Goal: Task Accomplishment & Management: Use online tool/utility

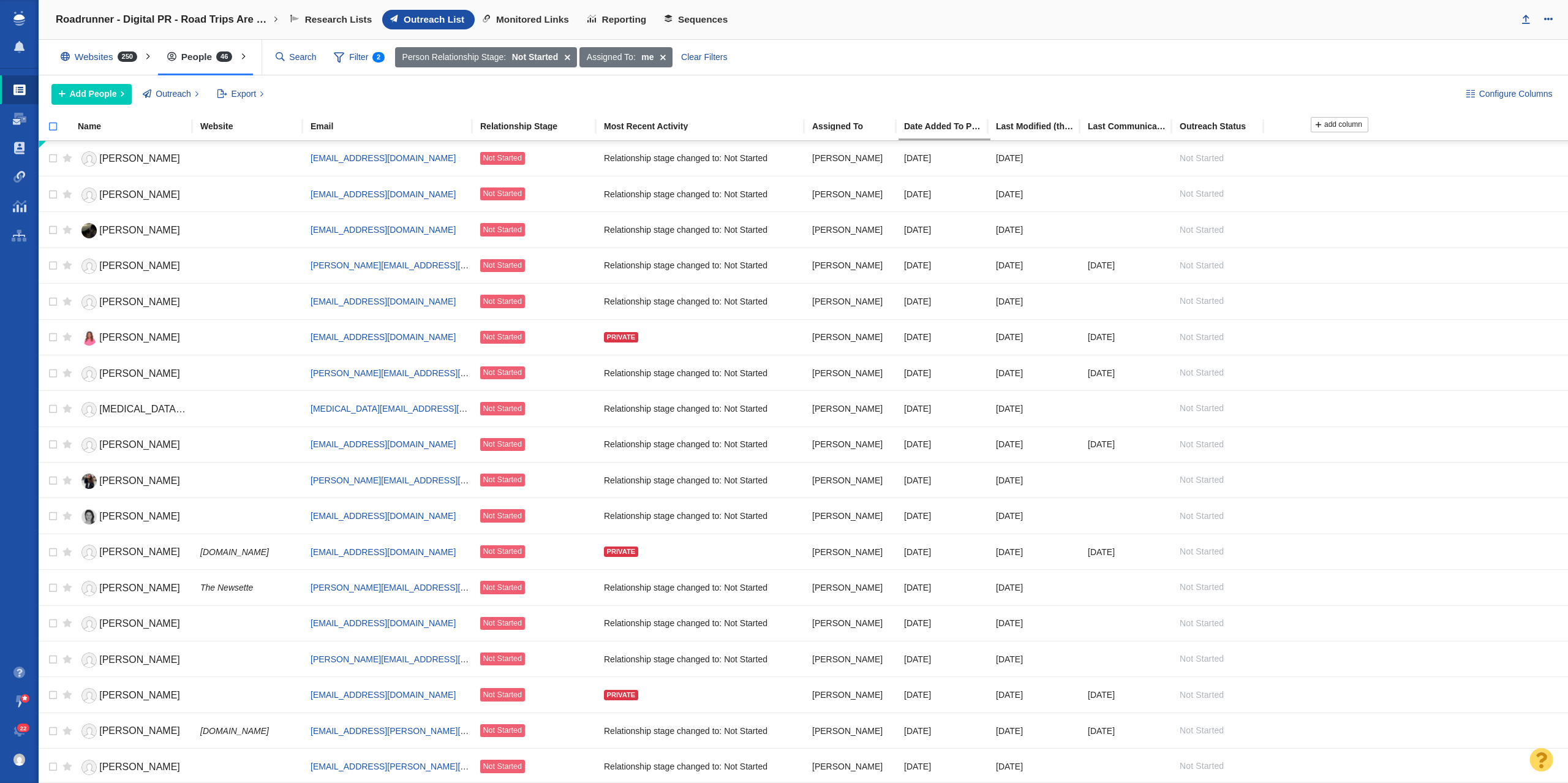
click at [50, 133] on input "checkbox" at bounding box center [48, 133] width 19 height 27
checkbox input "true"
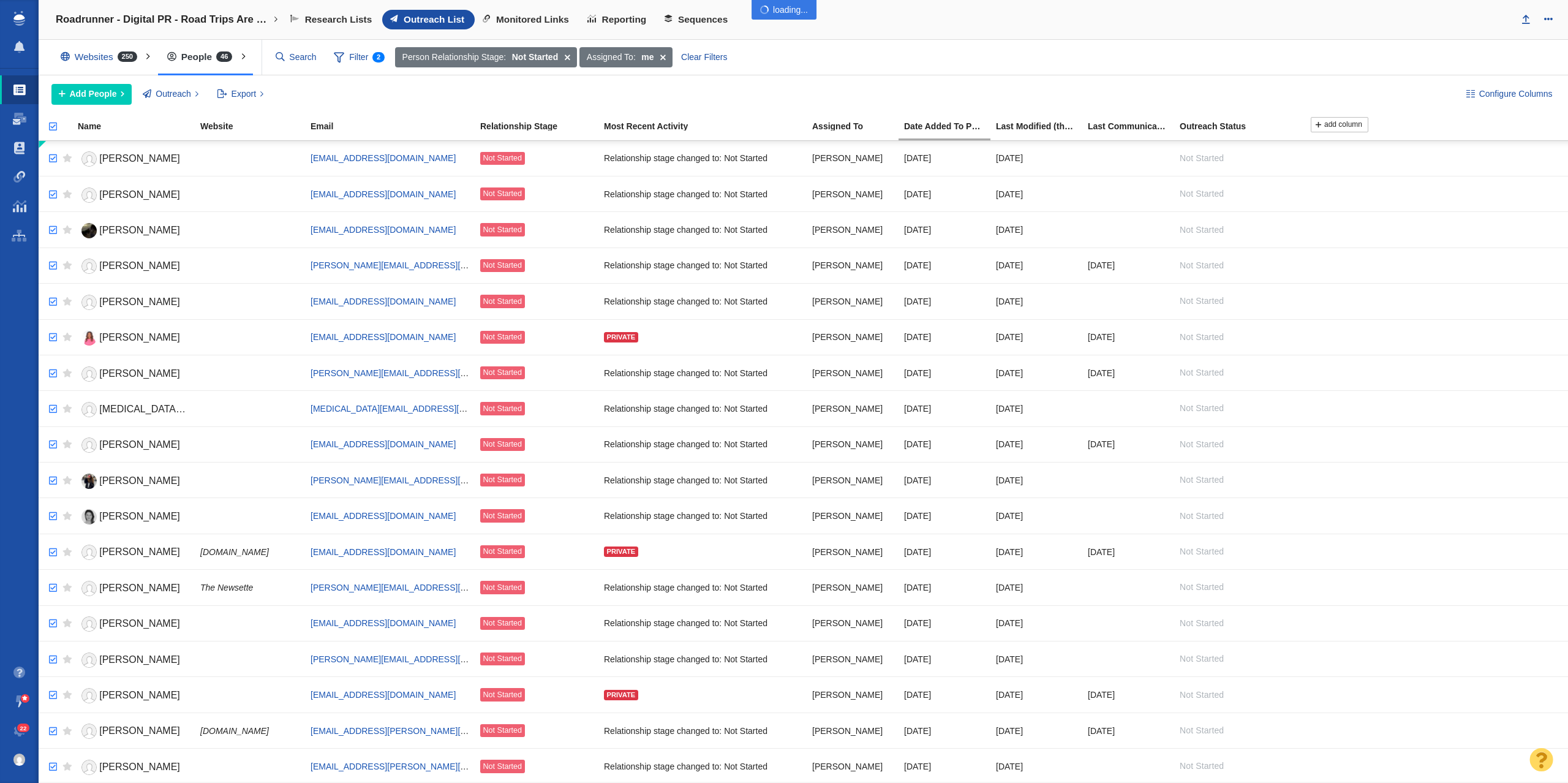
checkbox input "true"
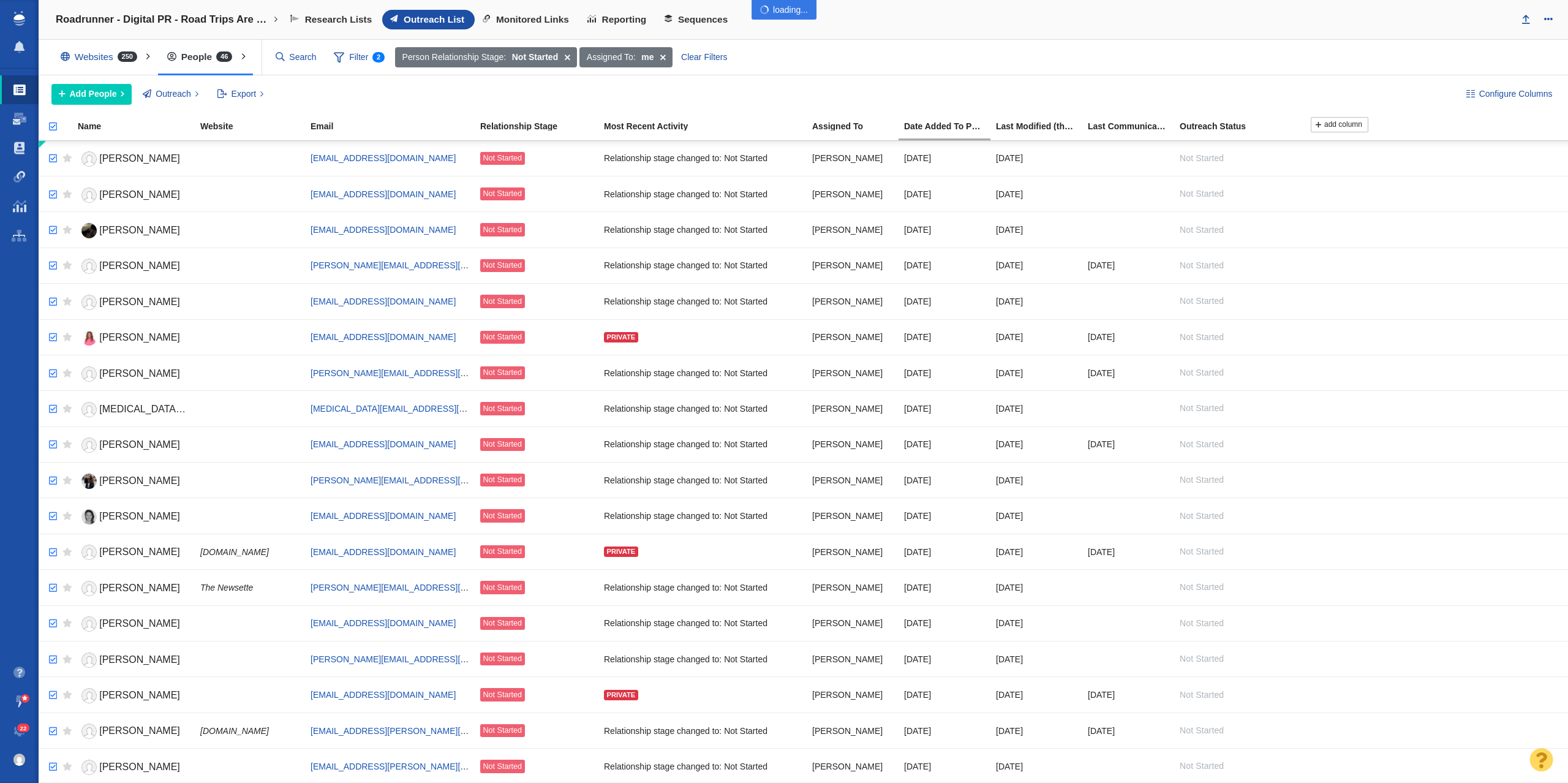
checkbox input "true"
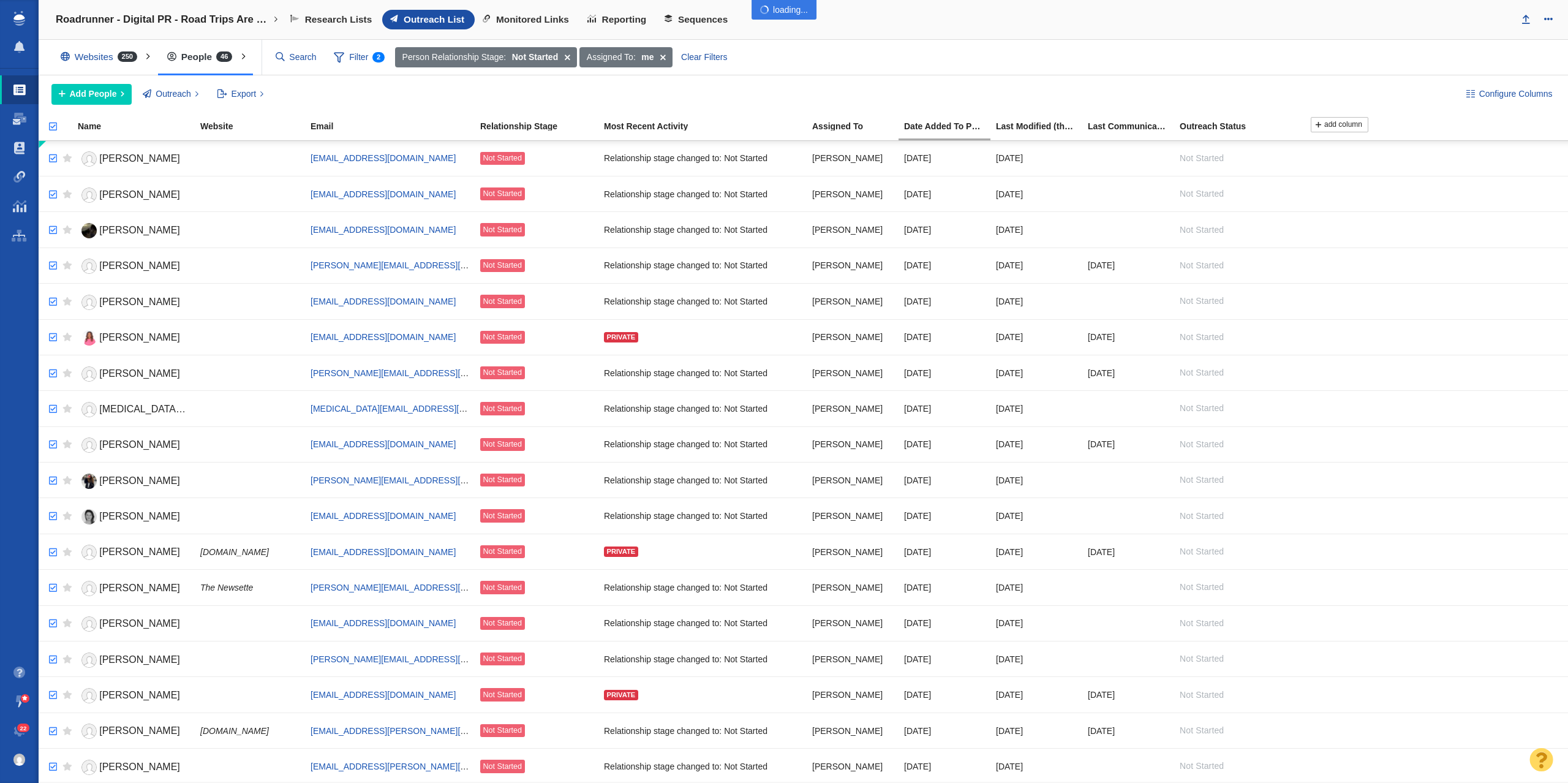
checkbox input "true"
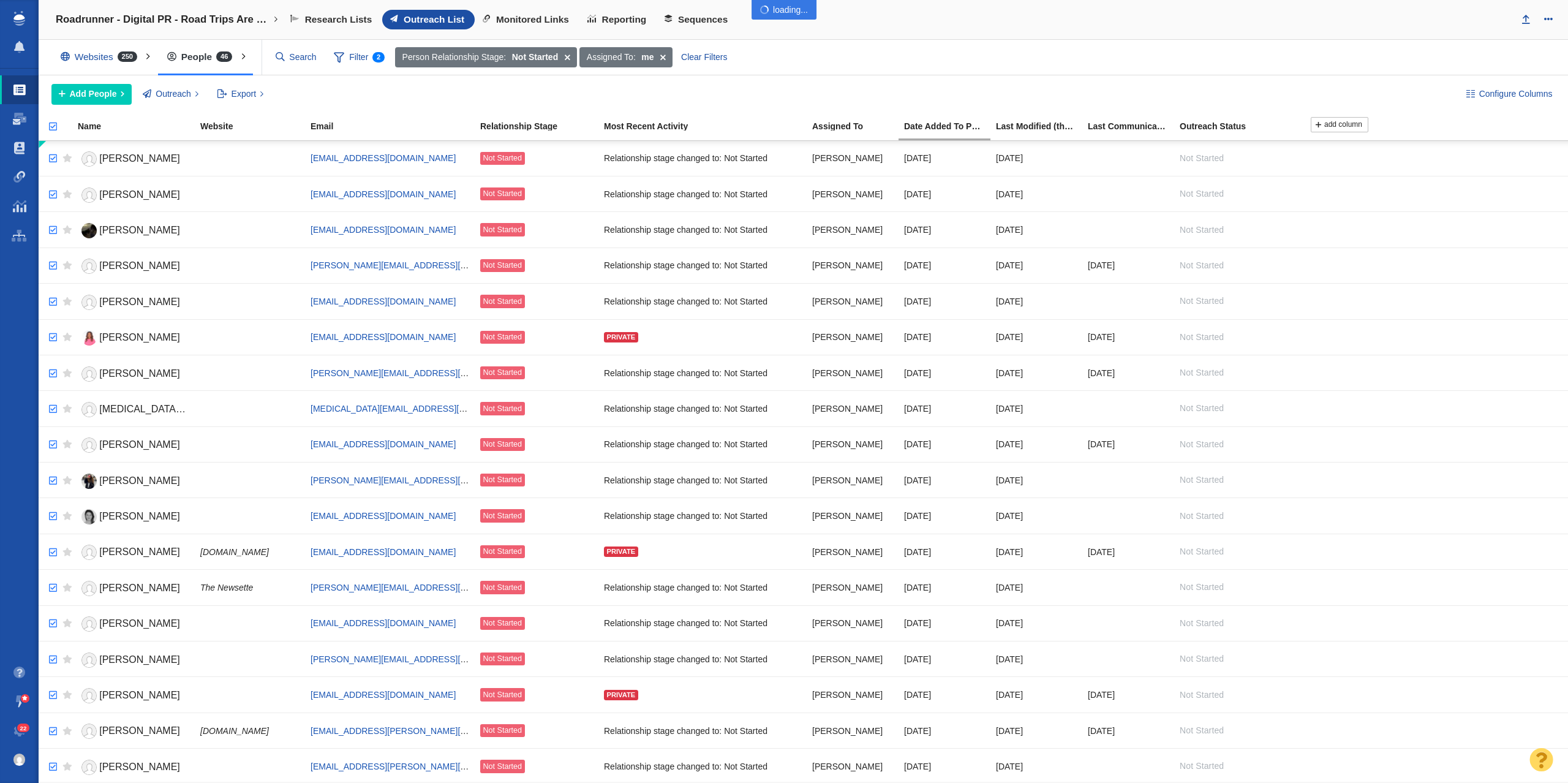
checkbox input "true"
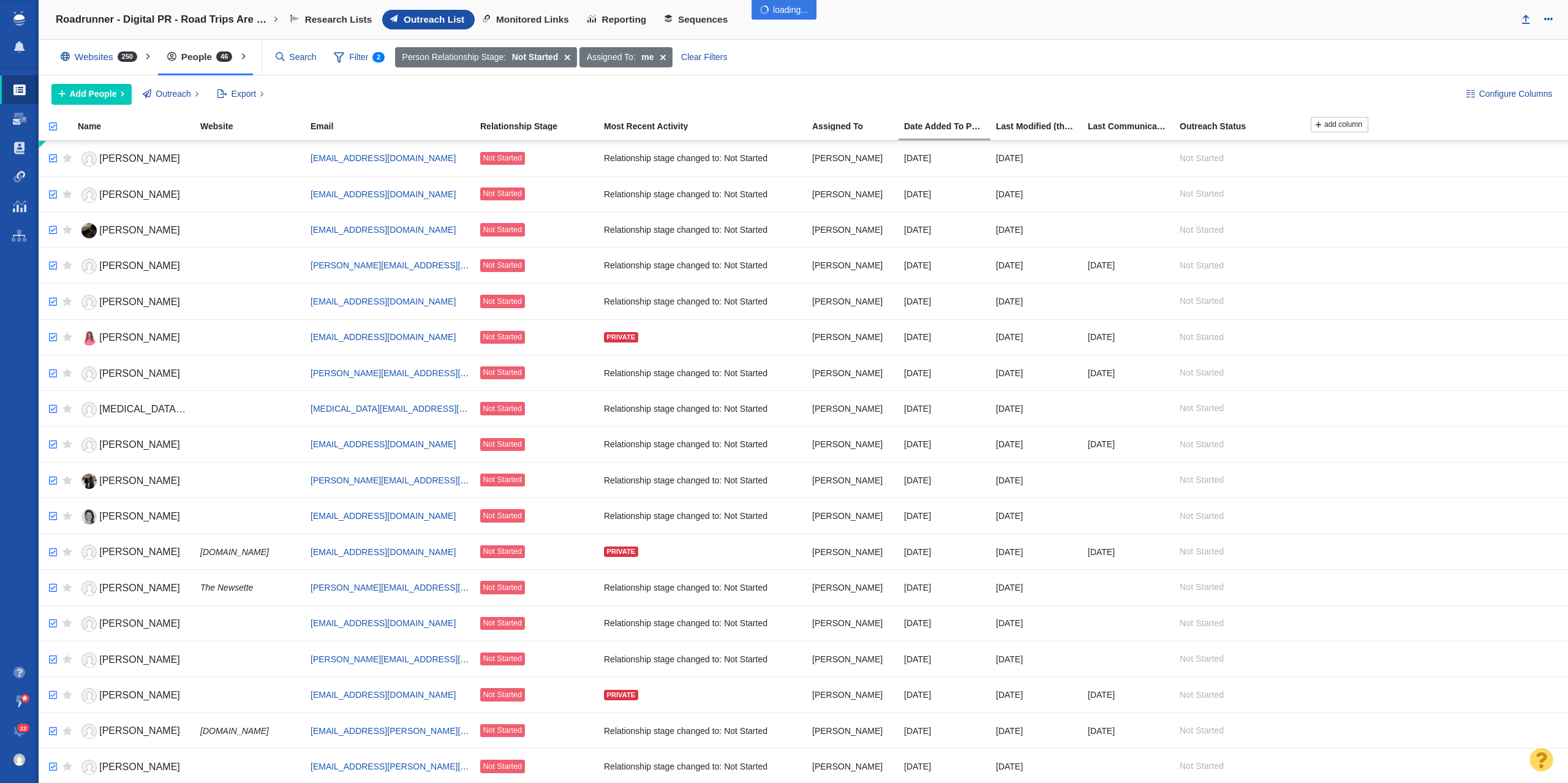
checkbox input "true"
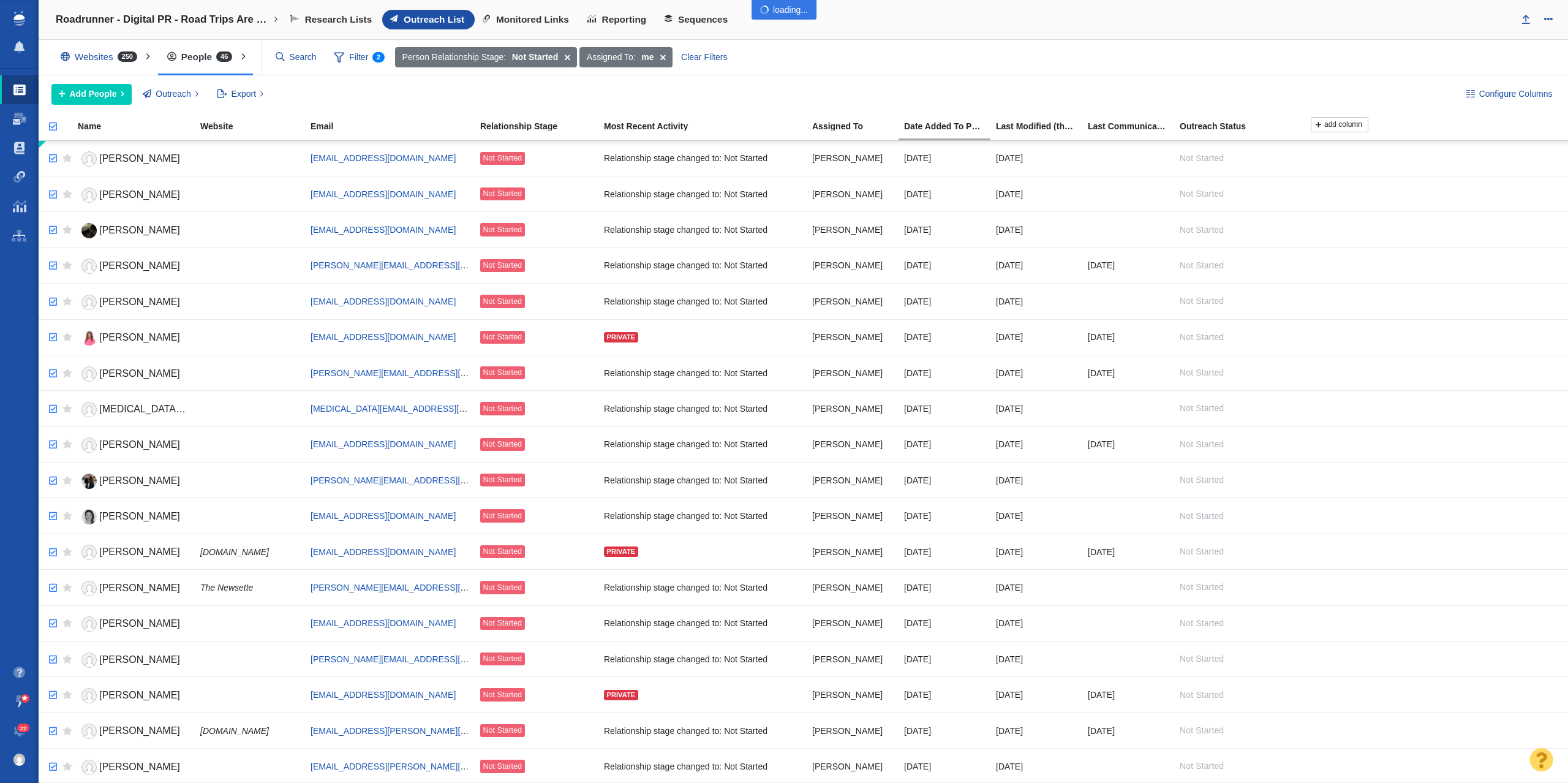
checkbox input "true"
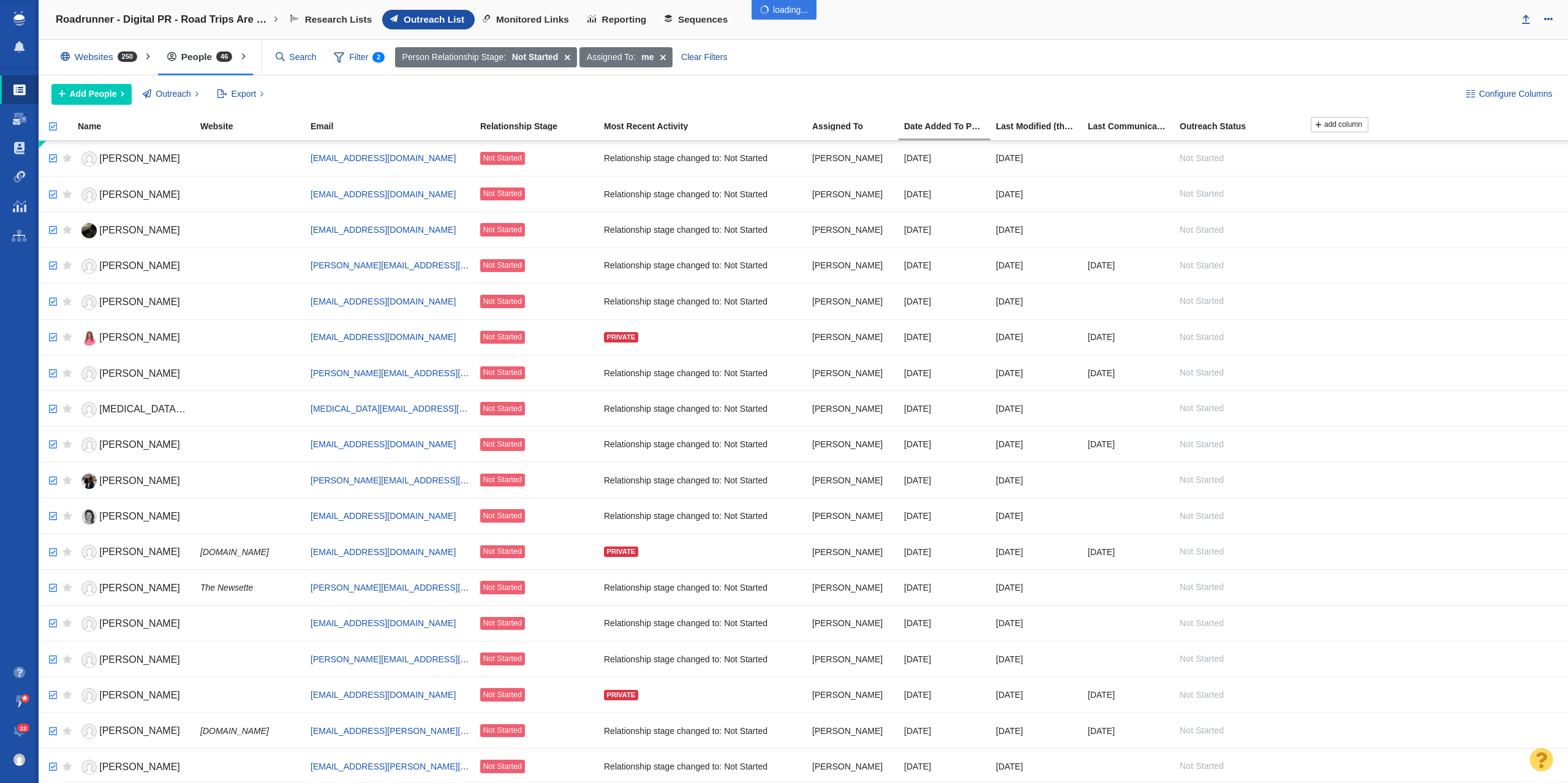
checkbox input "true"
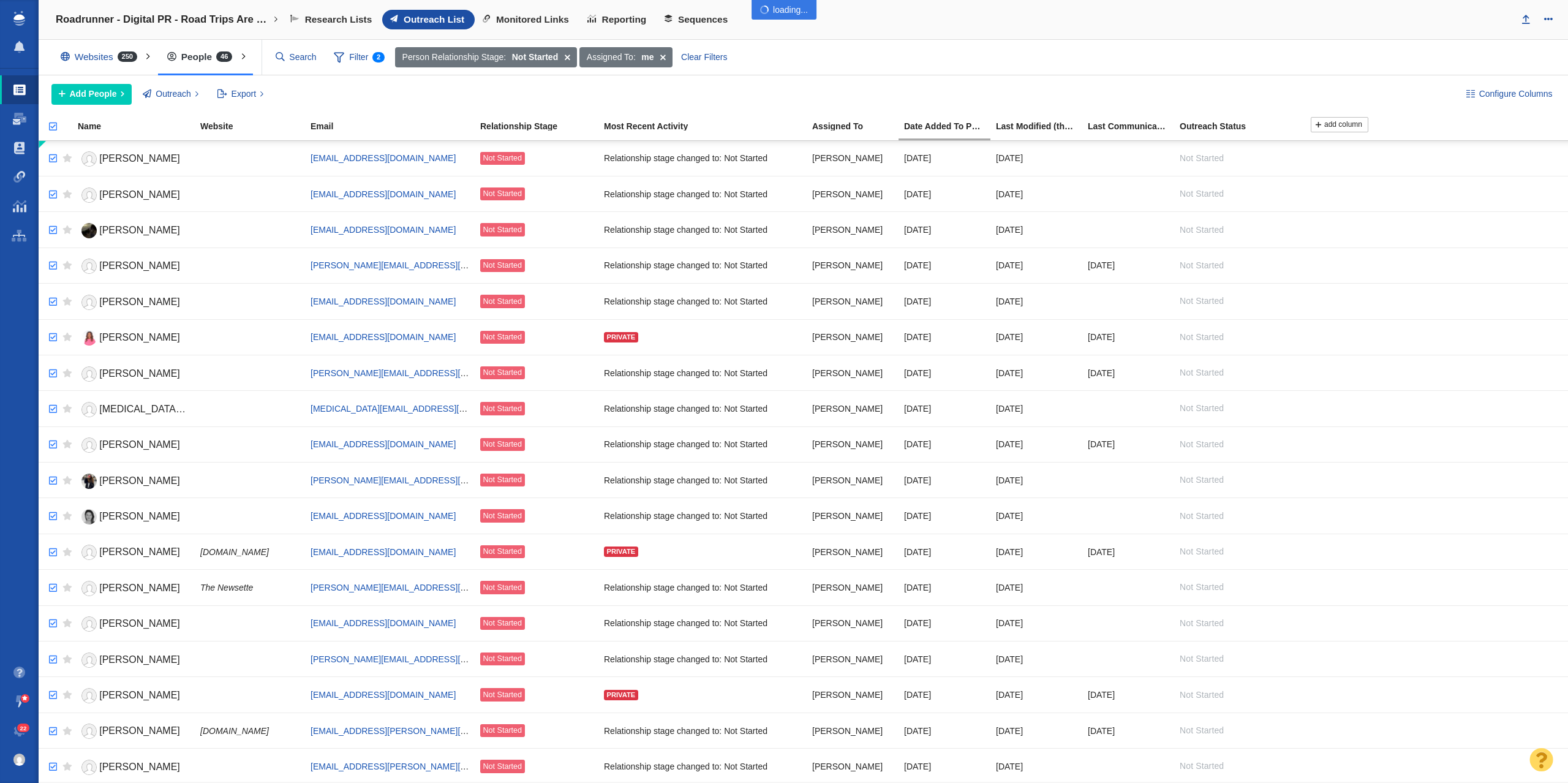
checkbox input "true"
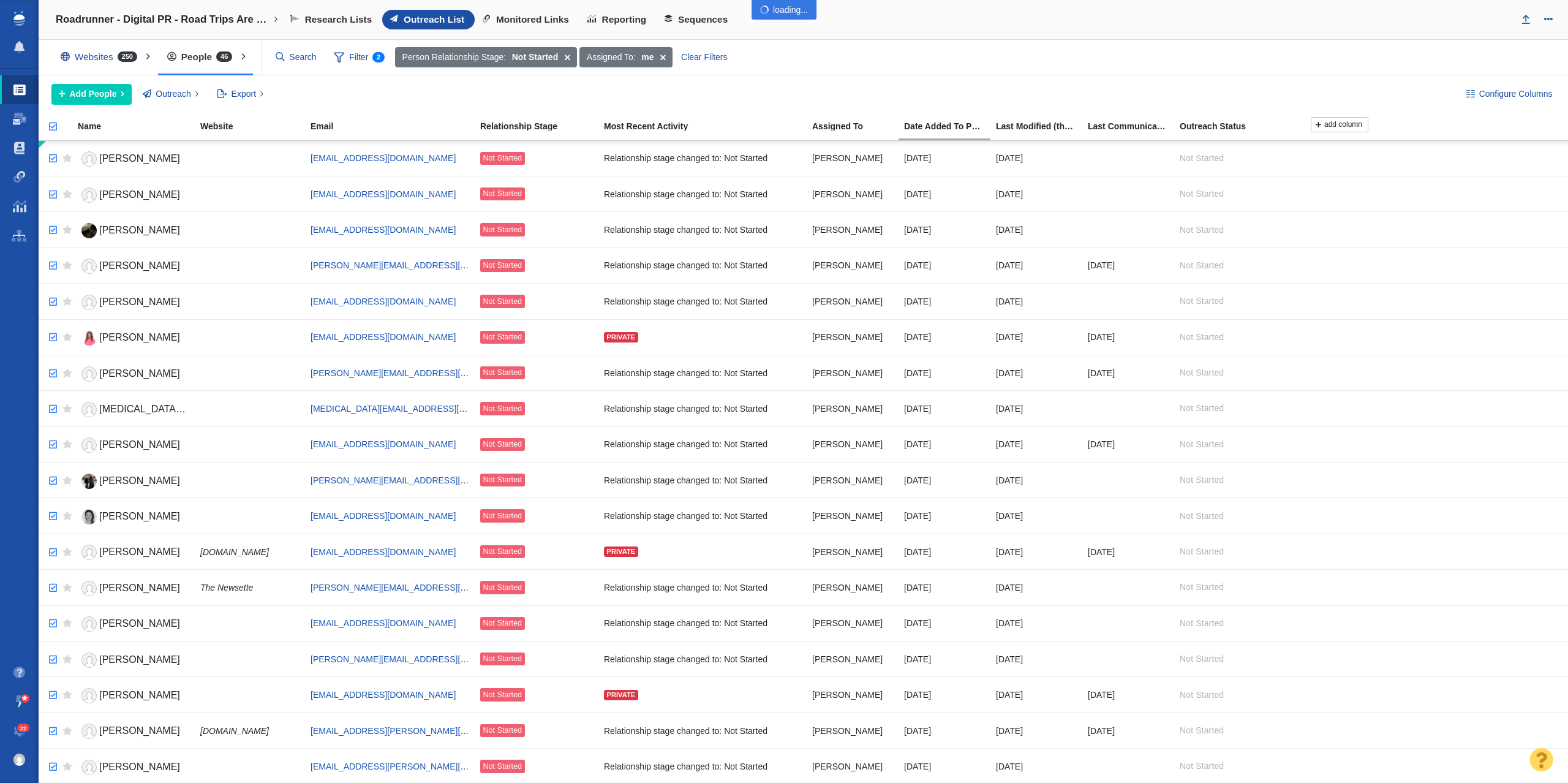
checkbox input "true"
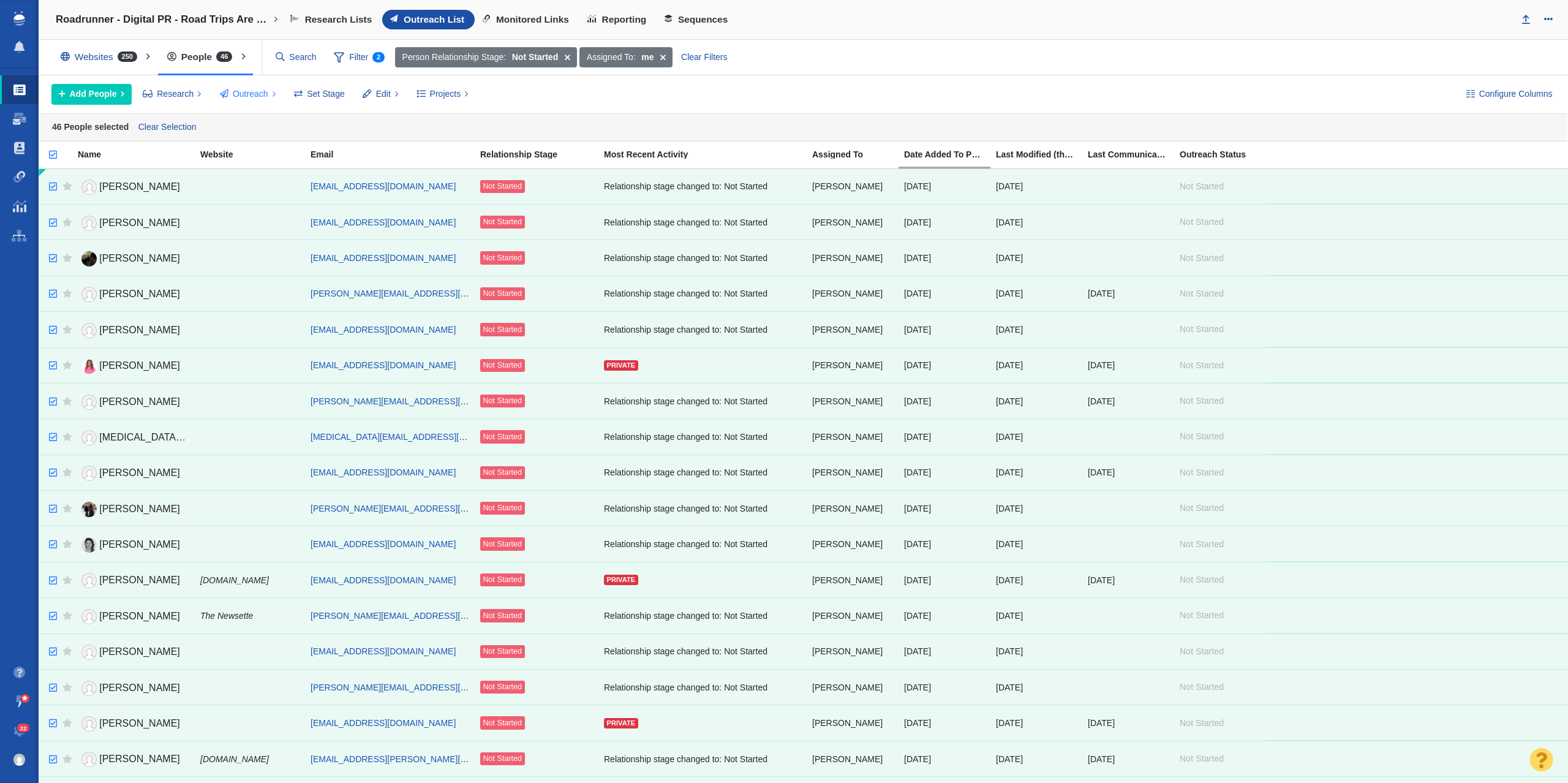
click at [251, 94] on span "Outreach" at bounding box center [250, 94] width 35 height 13
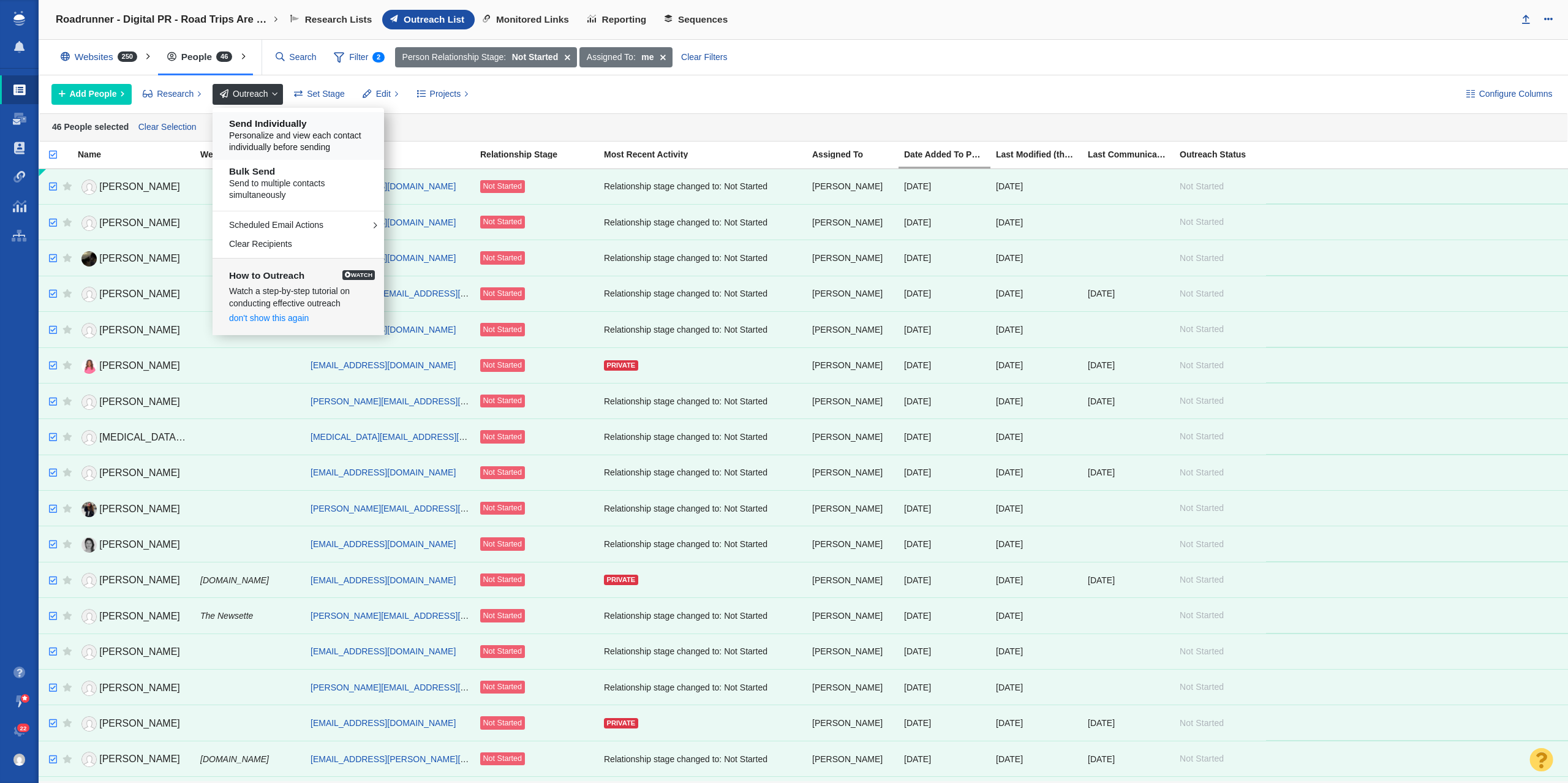
click at [288, 140] on span "Personalize and view each contact individually before sending" at bounding box center [303, 142] width 148 height 24
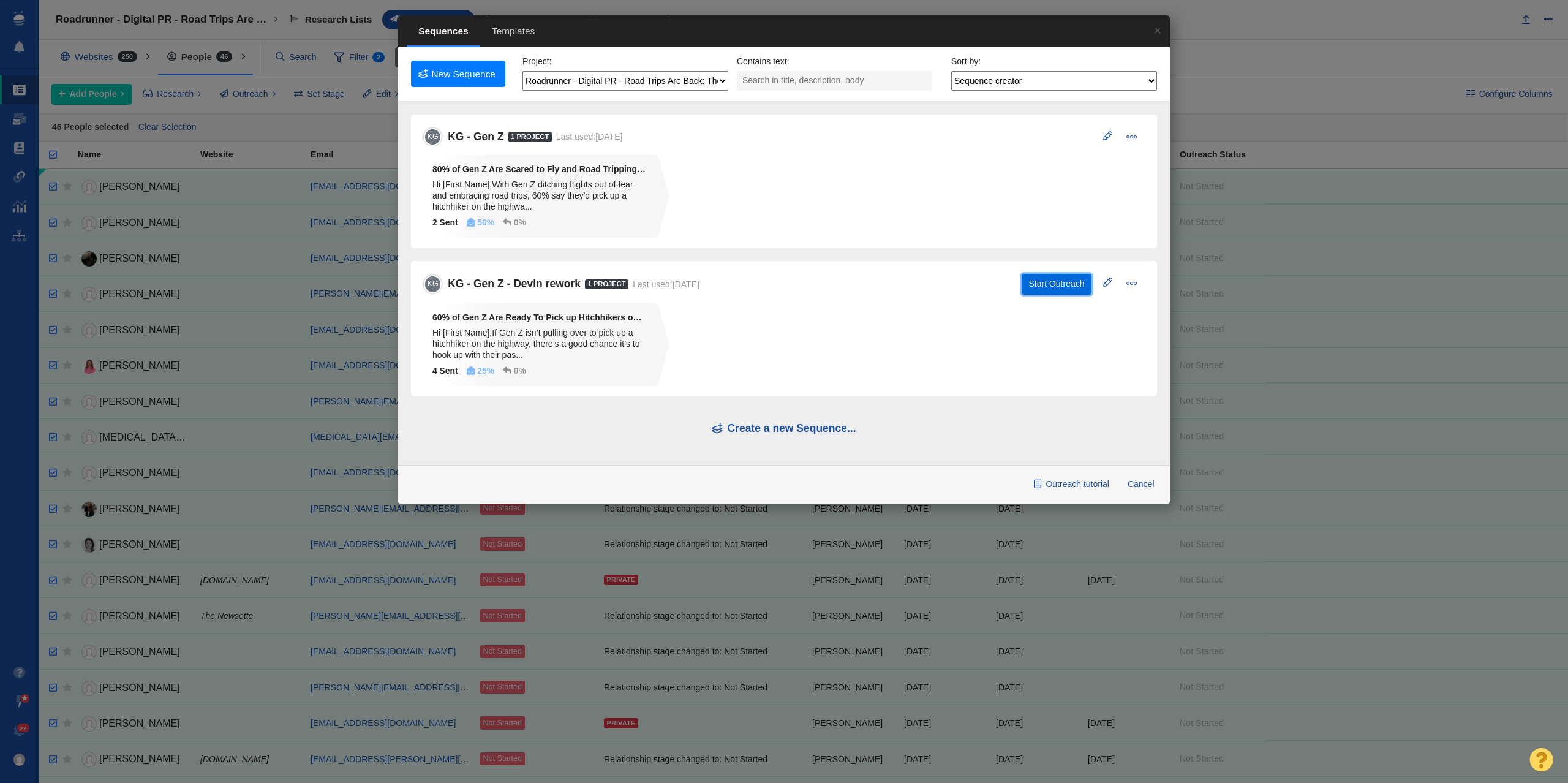
click at [1046, 287] on button "Start Outreach" at bounding box center [1056, 284] width 70 height 21
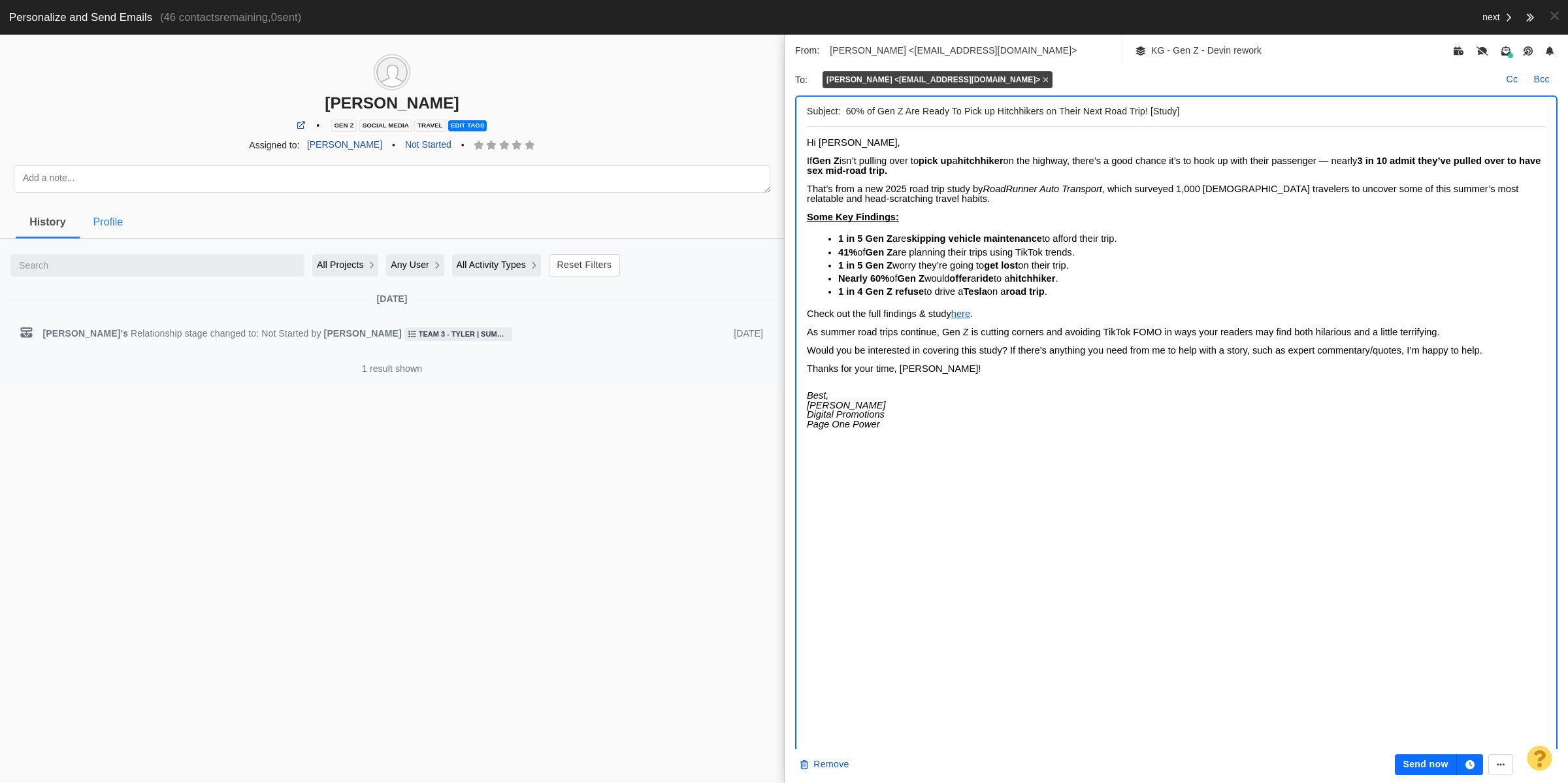
click at [114, 224] on span "Profile" at bounding box center [109, 222] width 30 height 12
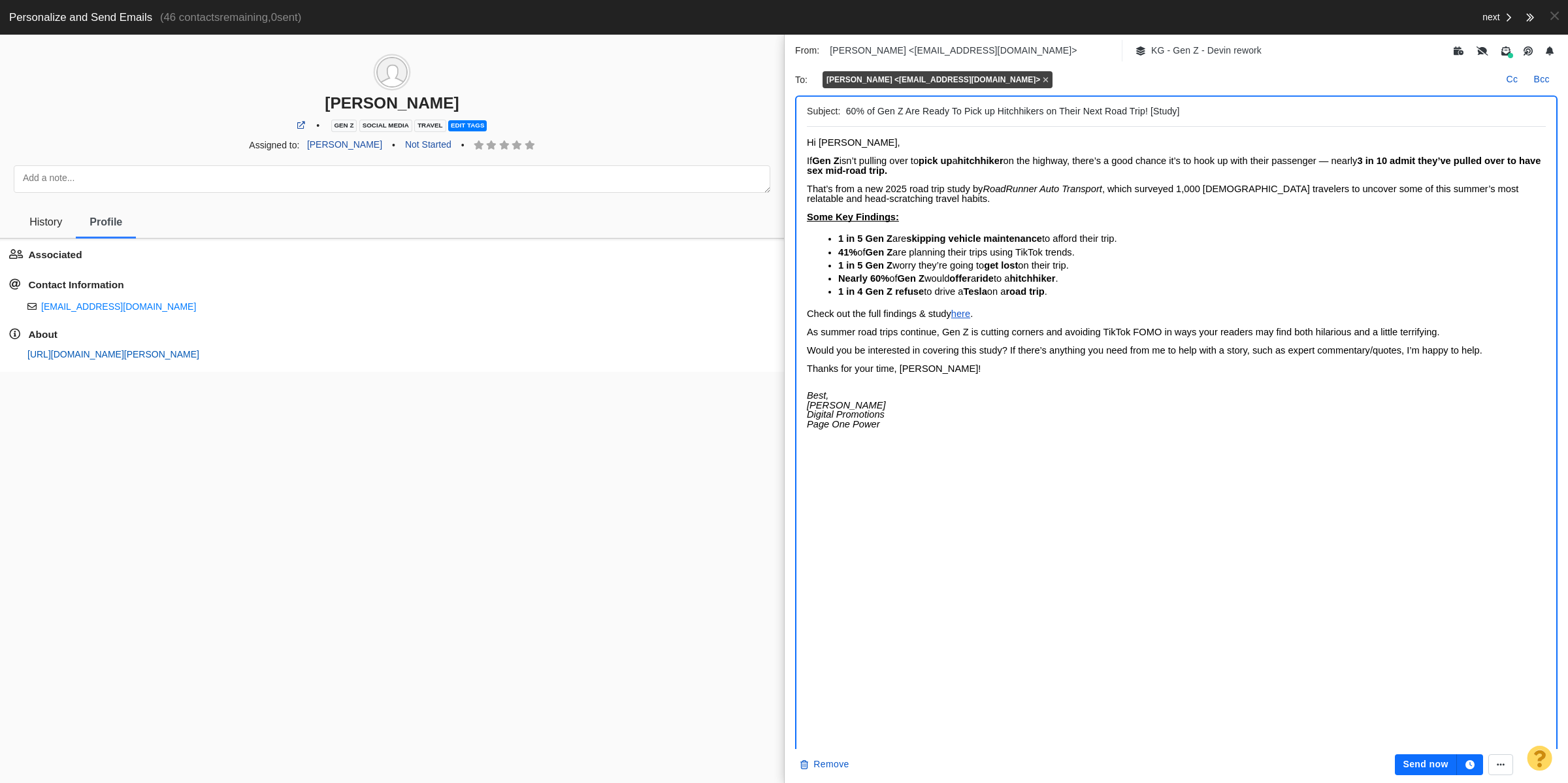
click at [53, 352] on link "[URL][DOMAIN_NAME][PERSON_NAME]" at bounding box center [114, 355] width 172 height 11
click at [59, 228] on link "History" at bounding box center [46, 221] width 60 height 39
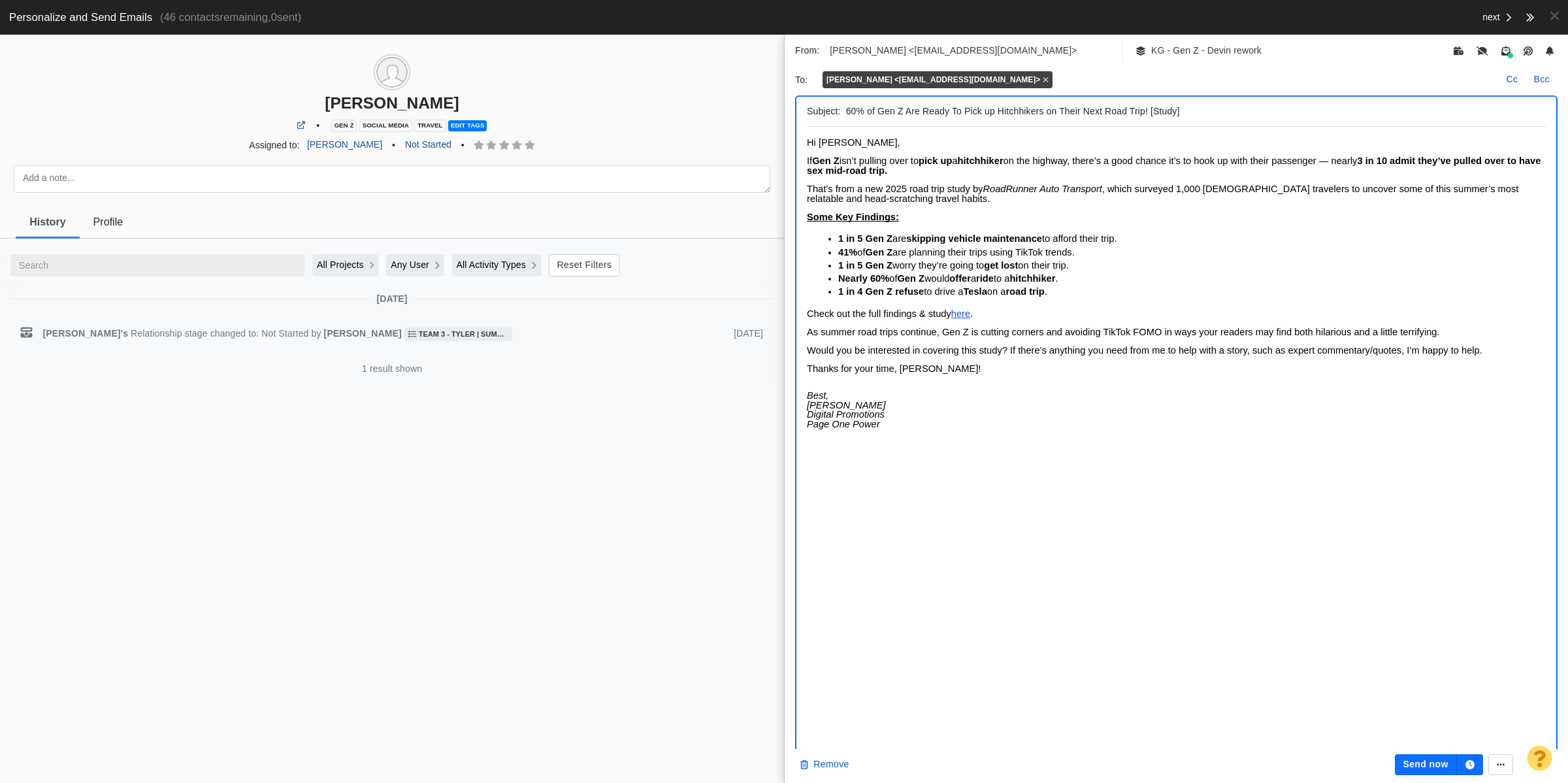
click at [1438, 765] on button "Send now" at bounding box center [1425, 765] width 61 height 21
click at [94, 222] on span "Profile" at bounding box center [109, 222] width 30 height 12
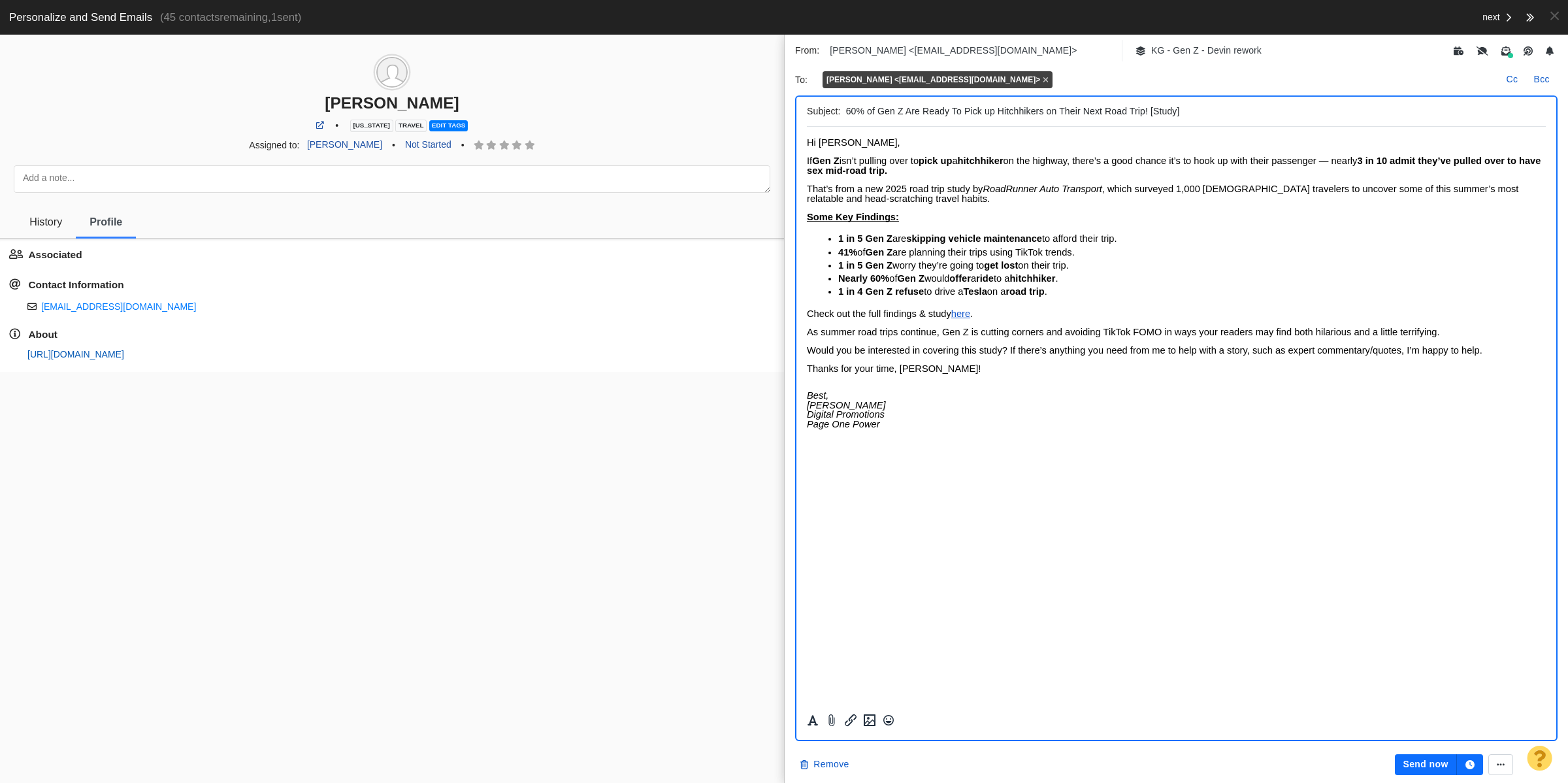
click at [124, 354] on link "[URL][DOMAIN_NAME]" at bounding box center [76, 355] width 96 height 11
click at [1421, 768] on button "Send now" at bounding box center [1425, 765] width 61 height 21
click at [174, 351] on link "[URL][DOMAIN_NAME][PERSON_NAME]" at bounding box center [114, 355] width 172 height 11
click at [150, 352] on link "[URL][DOMAIN_NAME][PERSON_NAME]" at bounding box center [114, 355] width 172 height 11
click at [945, 114] on input "60% of Gen Z Are Ready To Pick up Hitchhikers on Their Next Road Trip! [Study]" at bounding box center [1193, 111] width 694 height 19
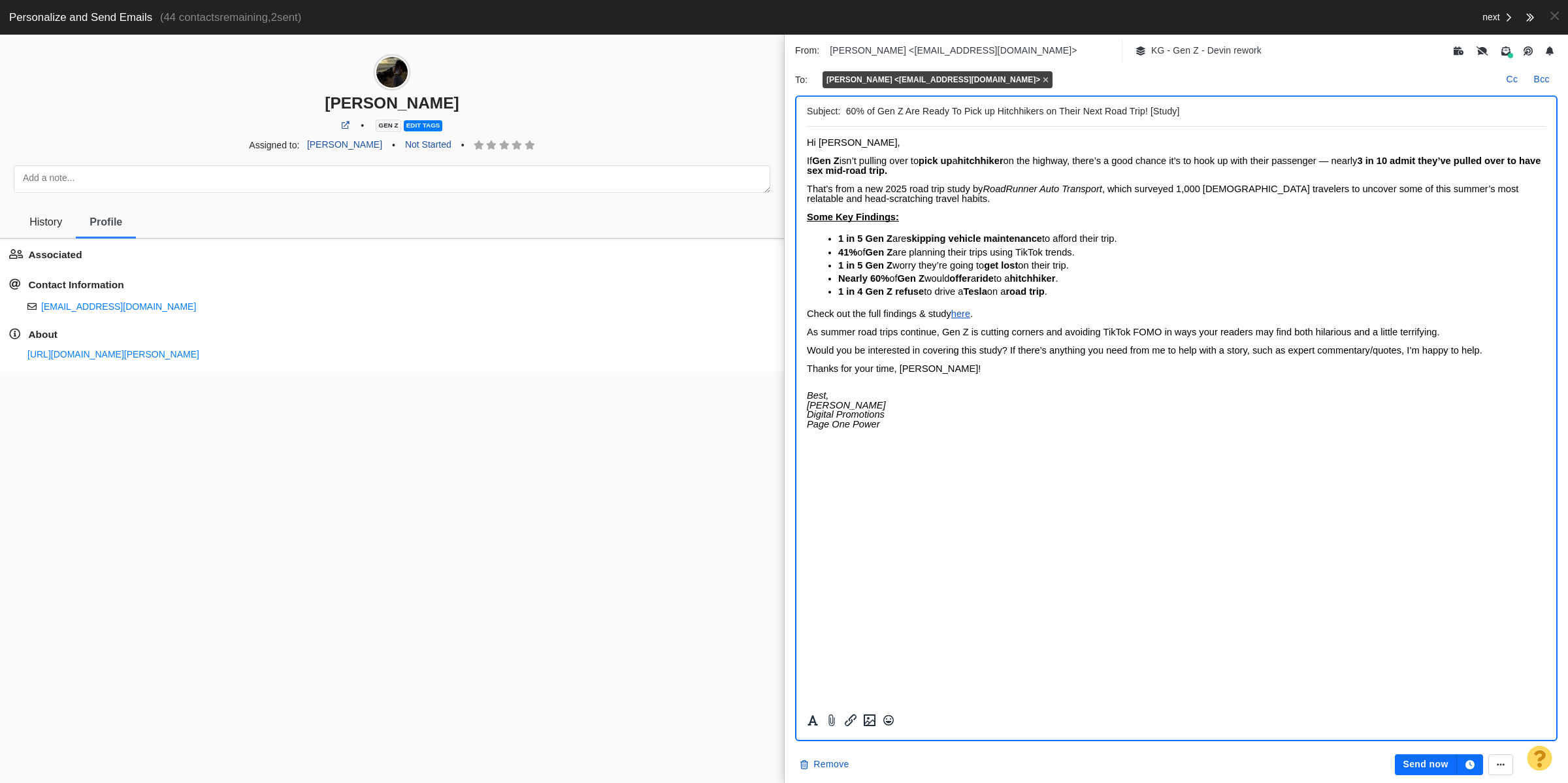
paste input "80% of Gen Z Say They’re Afraid to Fly, Study Says"
type input "80% of Gen Z Say They’re Afraid to Fly, Study Says"
click at [1426, 756] on button "Send now" at bounding box center [1425, 765] width 61 height 21
click at [135, 351] on link "[URL][DOMAIN_NAME][PERSON_NAME]" at bounding box center [114, 355] width 172 height 11
click at [199, 357] on link "[URL][DOMAIN_NAME][PERSON_NAME]" at bounding box center [114, 355] width 172 height 11
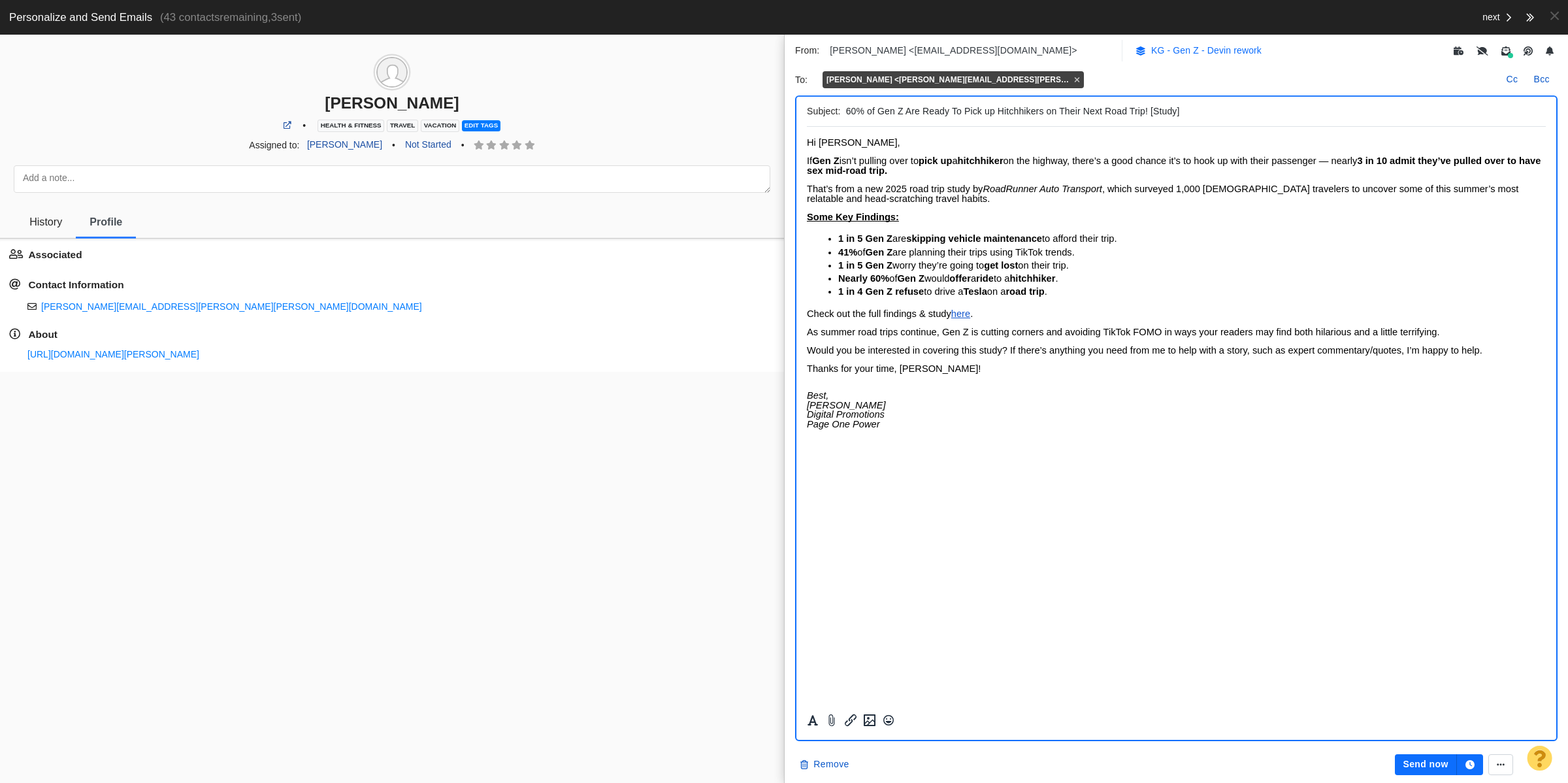
click at [1191, 52] on p "KG - Gen Z - Devin rework" at bounding box center [1206, 50] width 110 height 14
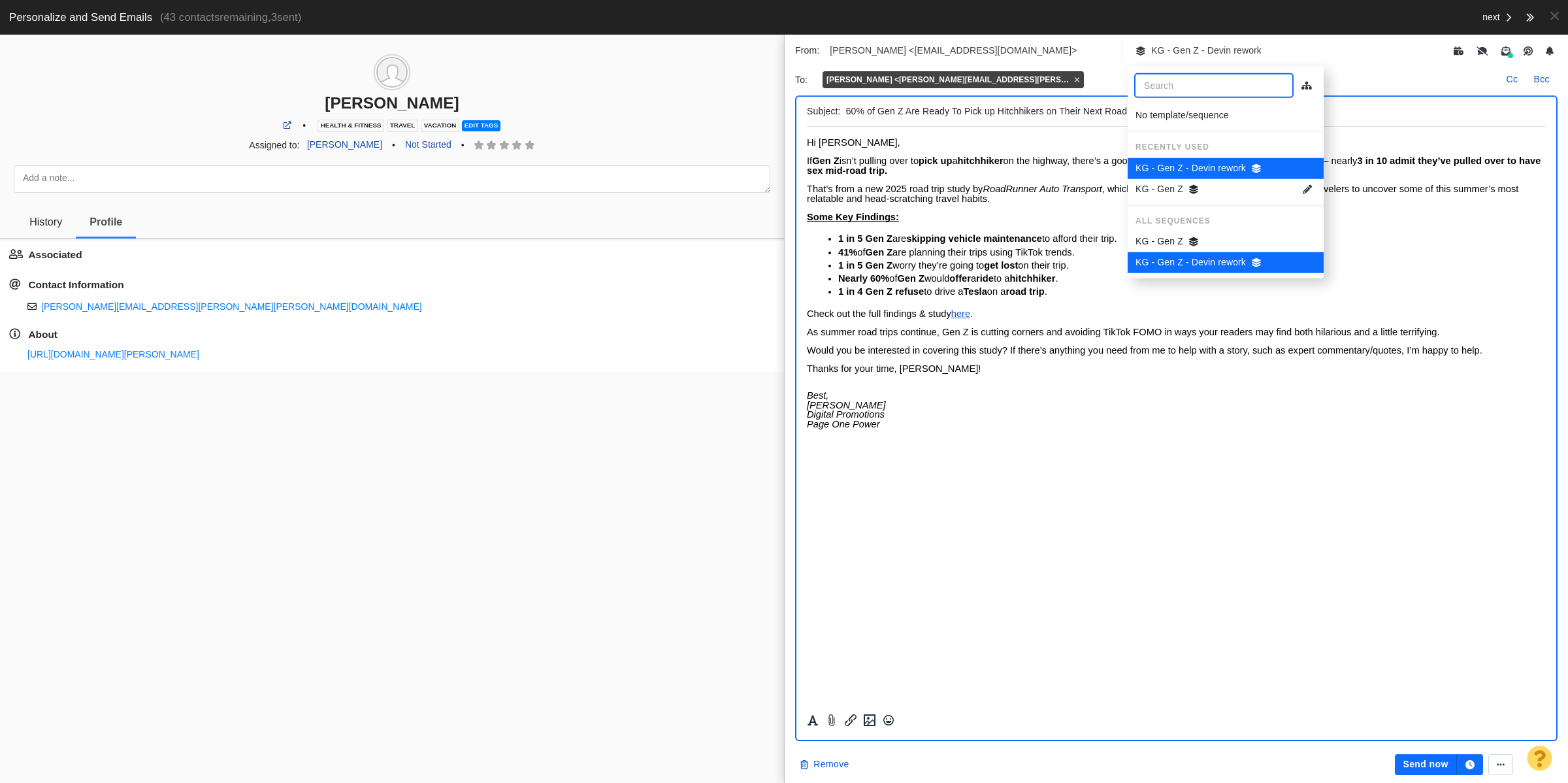
click at [1212, 187] on div "KG - Gen Z" at bounding box center [1216, 189] width 163 height 14
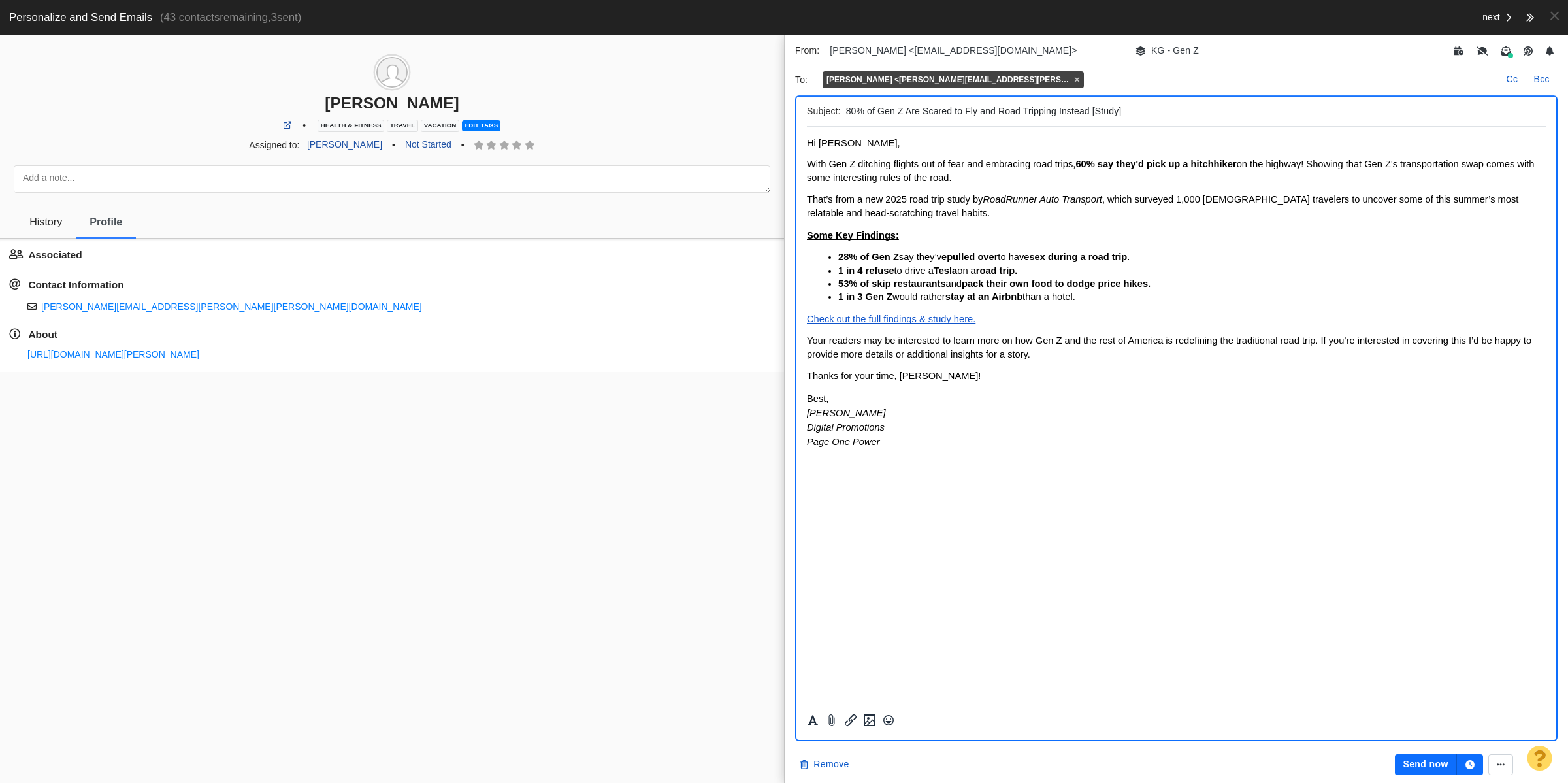
click at [1418, 763] on button "Send now" at bounding box center [1425, 765] width 61 height 21
click at [1561, 20] on button at bounding box center [1554, 16] width 27 height 32
